Goal: Obtain resource: Download file/media

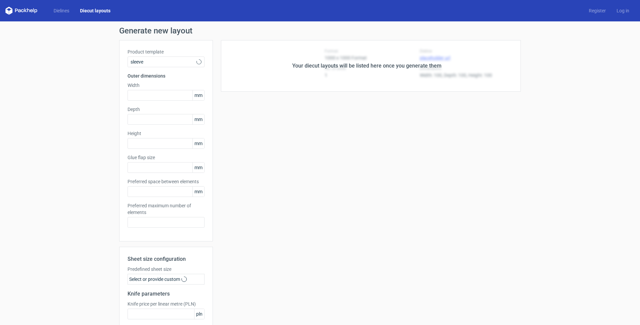
type input "5"
type input "48"
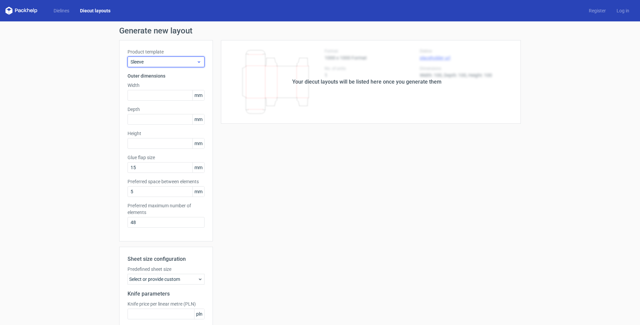
click at [140, 62] on span "Sleeve" at bounding box center [163, 62] width 66 height 7
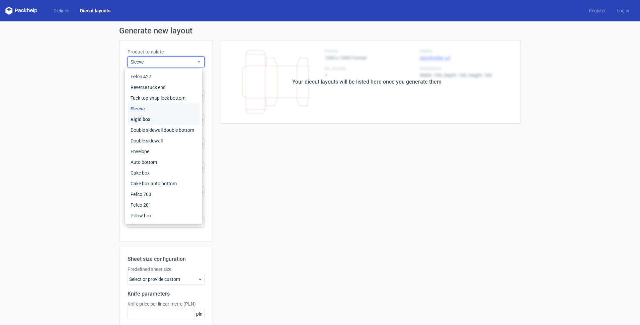
click at [147, 119] on div "Rigid box" at bounding box center [164, 119] width 72 height 11
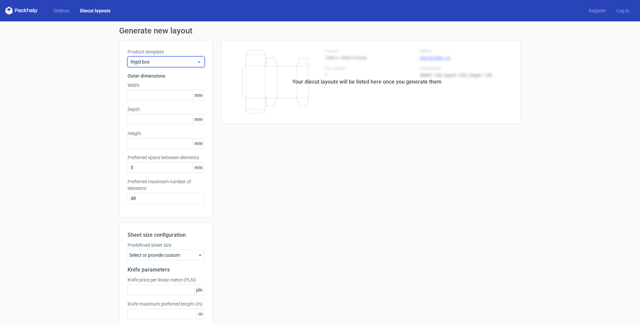
click at [150, 62] on span "Rigid box" at bounding box center [163, 62] width 66 height 7
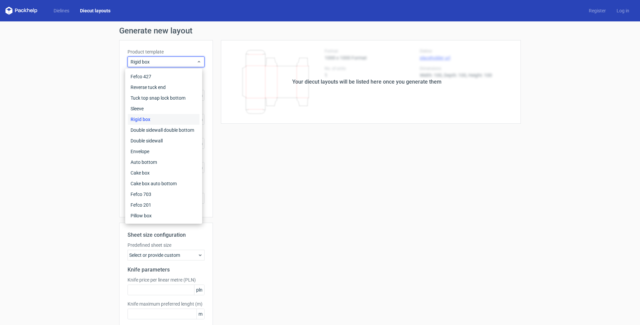
click at [142, 120] on div "Rigid box" at bounding box center [164, 119] width 72 height 11
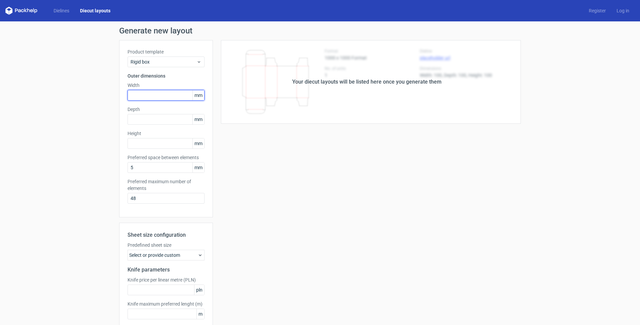
click at [135, 92] on input "text" at bounding box center [165, 95] width 77 height 11
type input "300"
type input "230"
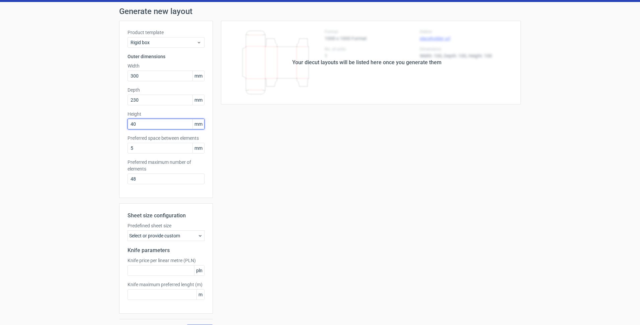
scroll to position [35, 0]
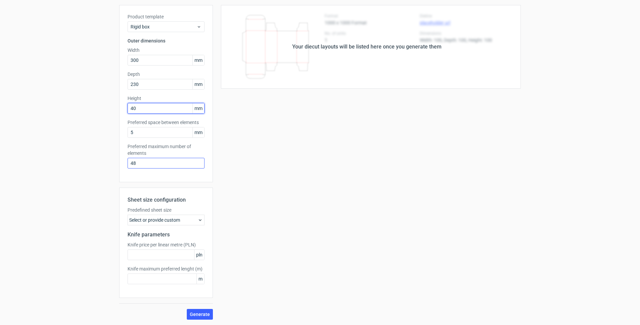
type input "40"
drag, startPoint x: 146, startPoint y: 164, endPoint x: 110, endPoint y: 163, distance: 35.8
click at [110, 163] on div "Generate new layout Product template Rigid box Outer dimensions Width 300 mm De…" at bounding box center [320, 155] width 640 height 339
type input "1"
click at [193, 318] on button "Generate" at bounding box center [200, 314] width 26 height 11
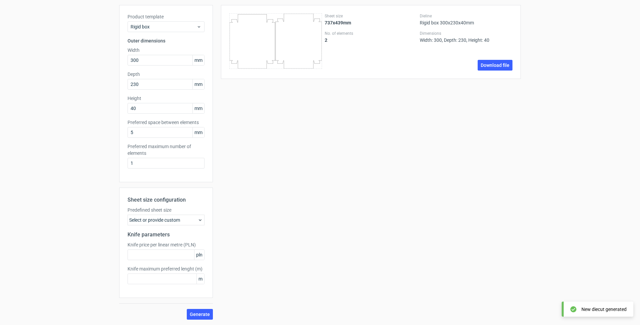
scroll to position [0, 0]
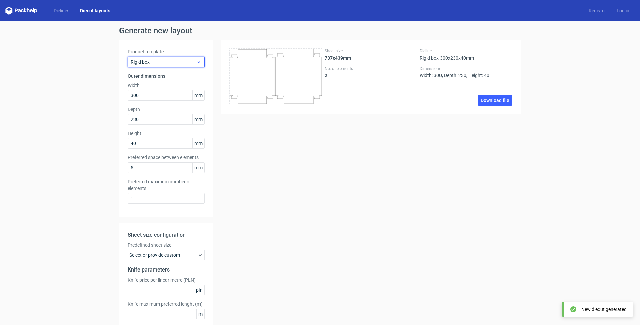
click at [156, 62] on span "Rigid box" at bounding box center [163, 62] width 66 height 7
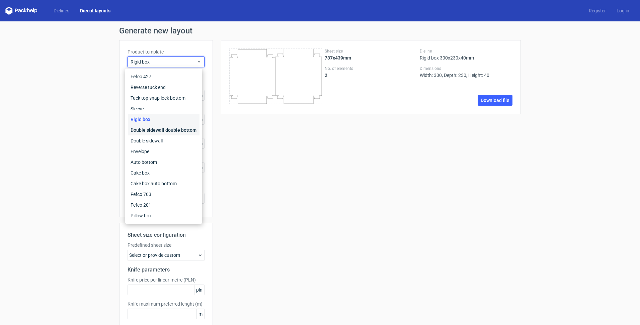
click at [140, 130] on div "Double sidewall double bottom" at bounding box center [164, 130] width 72 height 11
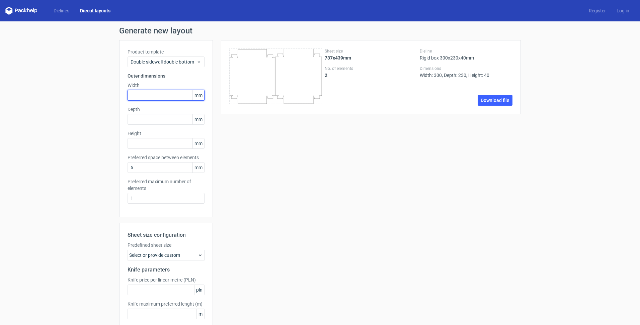
click at [138, 98] on input "text" at bounding box center [165, 95] width 77 height 11
type input "300"
type input "230"
type input "40"
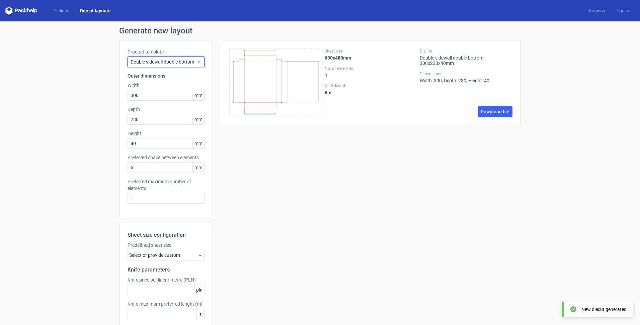
click at [181, 64] on span "Double sidewall double bottom" at bounding box center [163, 62] width 66 height 7
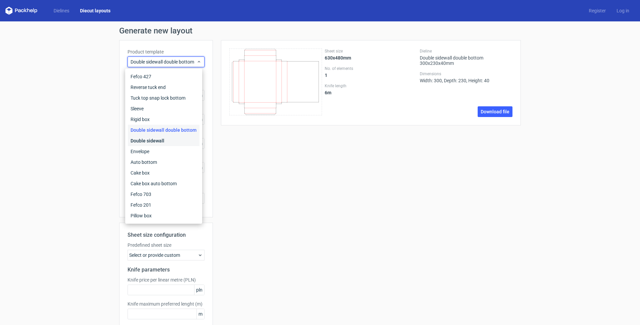
click at [154, 141] on div "Double sidewall" at bounding box center [164, 140] width 72 height 11
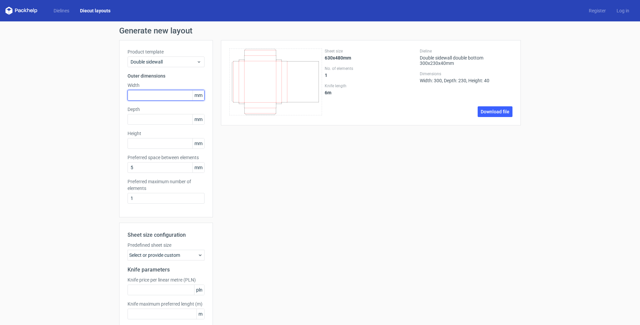
click at [137, 93] on input "text" at bounding box center [165, 95] width 77 height 11
type input "300"
type input "230"
type input "40"
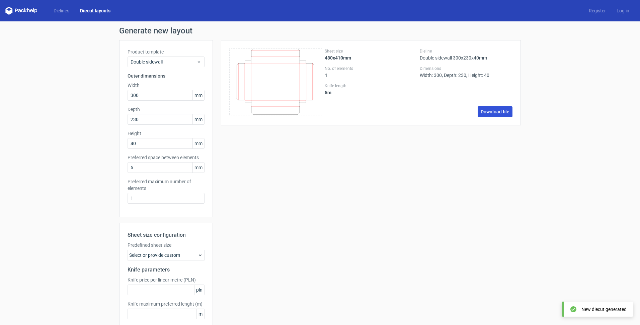
click at [487, 110] on link "Download file" at bounding box center [494, 111] width 35 height 11
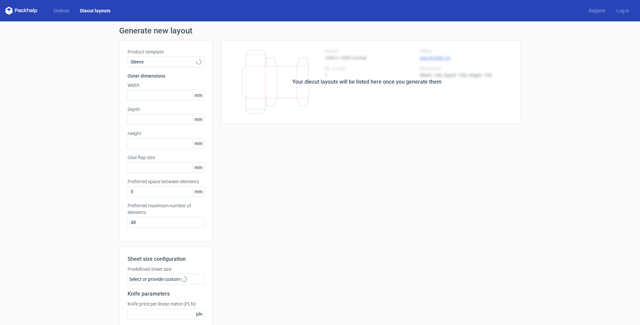
type input "15"
click at [157, 61] on span "Sleeve" at bounding box center [163, 62] width 66 height 7
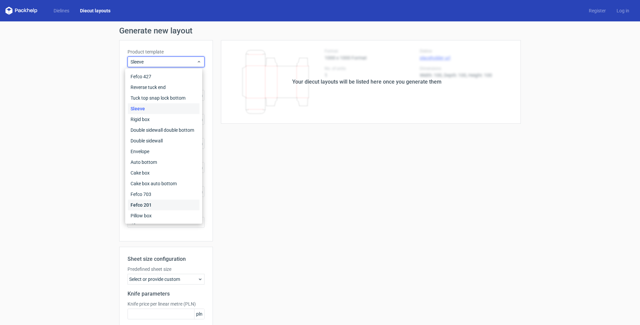
click at [149, 203] on div "Fefco 201" at bounding box center [164, 205] width 72 height 11
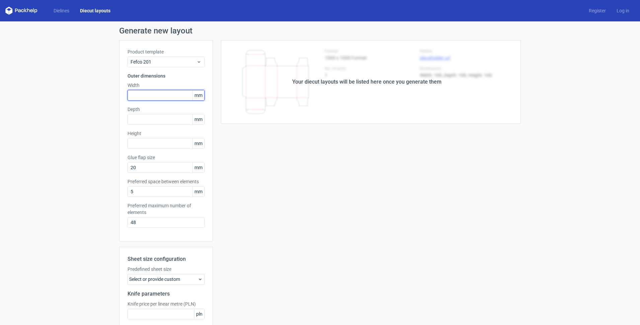
click at [143, 93] on input "text" at bounding box center [165, 95] width 77 height 11
type input "300"
type input "200"
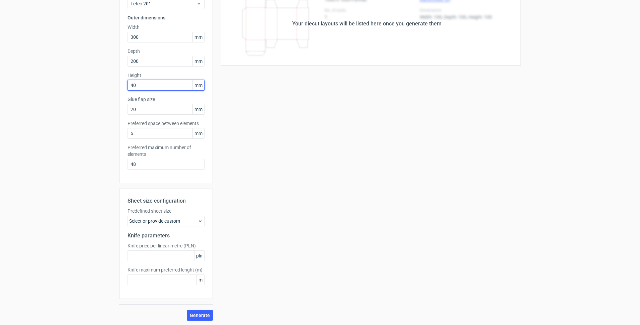
scroll to position [59, 0]
type input "40"
drag, startPoint x: 95, startPoint y: 155, endPoint x: 86, endPoint y: 155, distance: 9.4
click at [86, 155] on div "Generate new layout Product template Fefco 201 Outer dimensions Width 300 mm De…" at bounding box center [320, 143] width 640 height 363
type input "1"
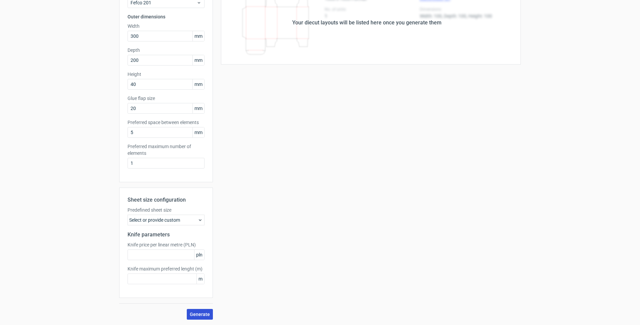
click at [194, 316] on span "Generate" at bounding box center [200, 314] width 20 height 5
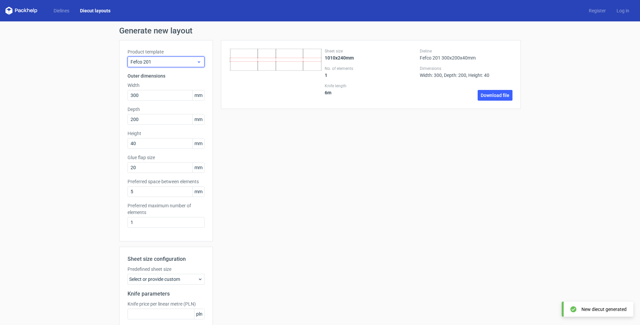
click at [148, 61] on span "Fefco 201" at bounding box center [163, 62] width 66 height 7
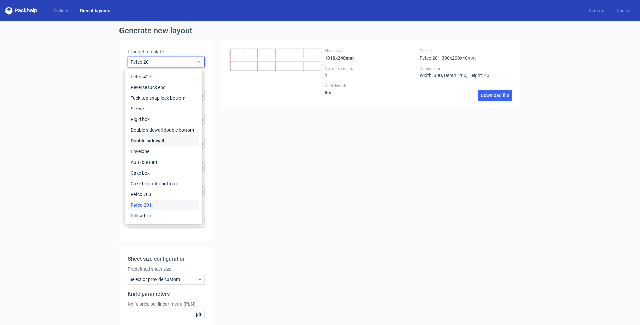
click at [138, 140] on div "Double sidewall" at bounding box center [164, 140] width 72 height 11
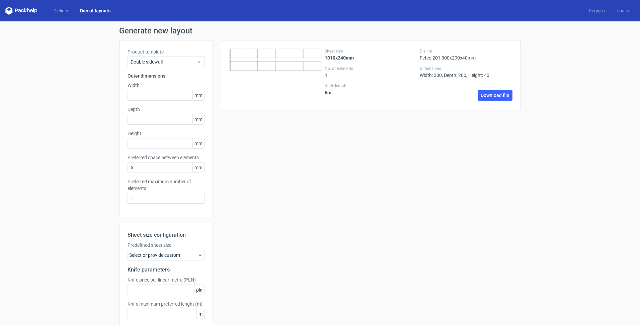
click at [136, 89] on div "Width mm" at bounding box center [165, 91] width 77 height 19
click at [136, 96] on input "text" at bounding box center [165, 95] width 77 height 11
type input "400"
type input "250"
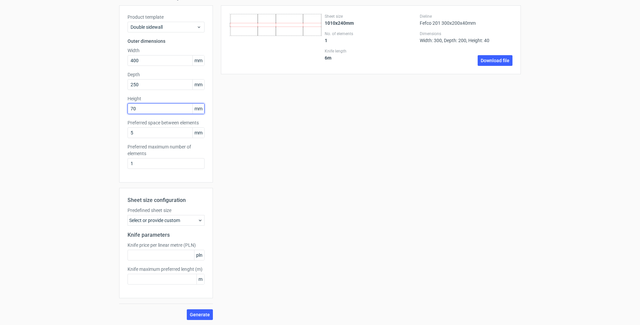
scroll to position [35, 0]
type input "70"
click at [196, 310] on button "Generate" at bounding box center [200, 314] width 26 height 11
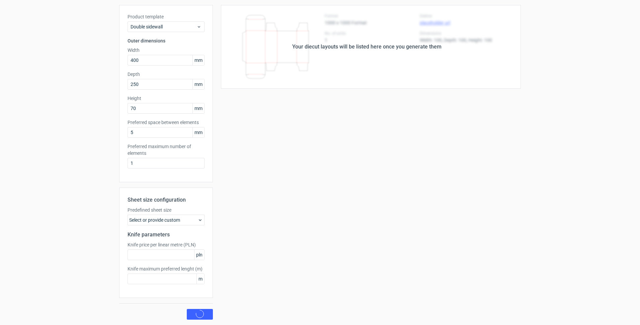
scroll to position [0, 0]
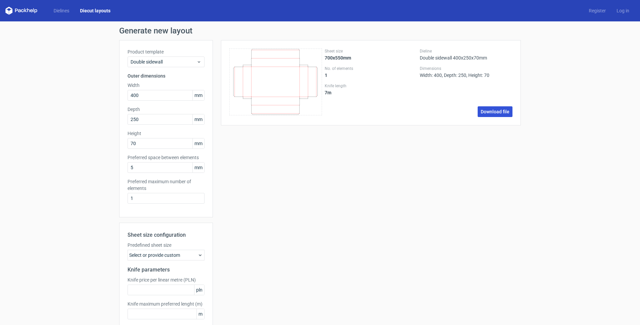
click at [485, 111] on link "Download file" at bounding box center [494, 111] width 35 height 11
